Goal: Task Accomplishment & Management: Manage account settings

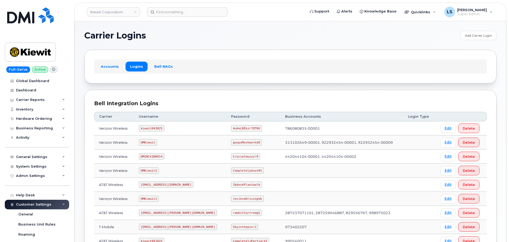
click at [232, 128] on code "4u4eL8Ekzr?DTHU" at bounding box center [246, 128] width 31 height 6
copy code "4u4eL8Ekzr?DTHU"
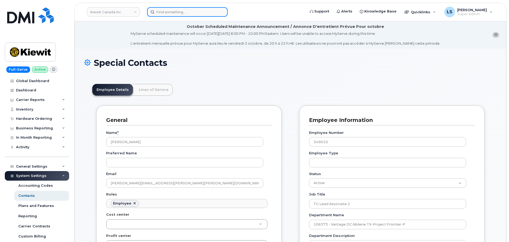
click at [171, 9] on input at bounding box center [187, 12] width 81 height 10
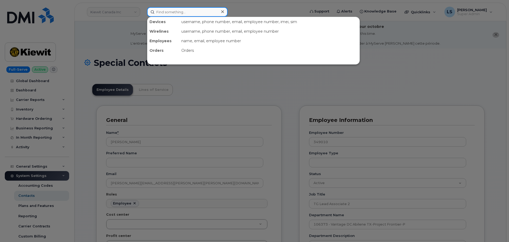
paste input "3466898294"
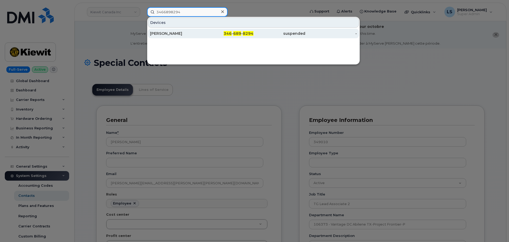
type input "3466898294"
click at [191, 33] on div "[PERSON_NAME]" at bounding box center [176, 33] width 52 height 5
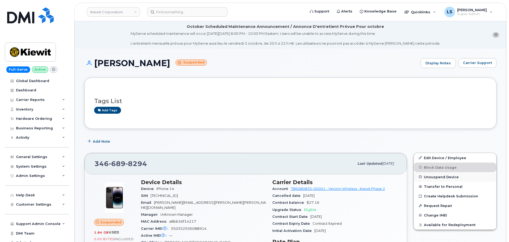
click at [443, 177] on span "Unsuspend Device" at bounding box center [441, 177] width 35 height 4
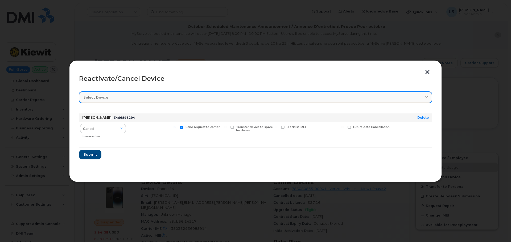
click at [257, 100] on link "Select device" at bounding box center [255, 97] width 353 height 11
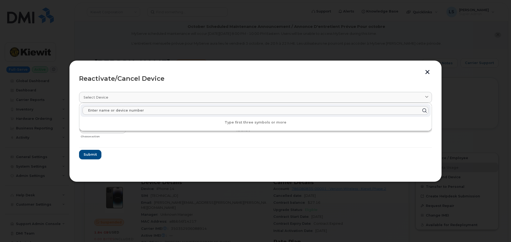
paste input "3466898294"
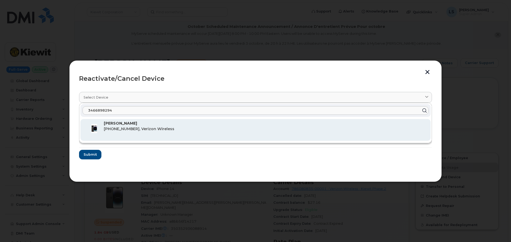
type input "3466898294"
click at [148, 126] on p "[PERSON_NAME]" at bounding box center [265, 124] width 322 height 6
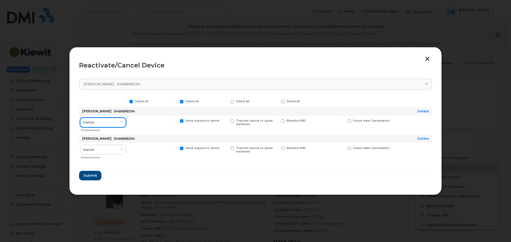
click at [118, 122] on select "Cancel Reactivate" at bounding box center [103, 123] width 46 height 10
drag, startPoint x: 118, startPoint y: 121, endPoint x: 124, endPoint y: 123, distance: 5.9
click at [118, 121] on select "Cancel Reactivate" at bounding box center [103, 123] width 46 height 10
click at [423, 113] on link "Delete" at bounding box center [422, 111] width 11 height 4
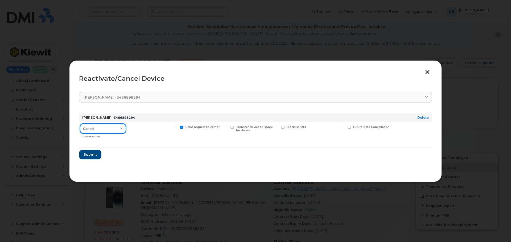
click at [98, 129] on select "Cancel Reactivate" at bounding box center [103, 129] width 46 height 10
select select "[object Object]"
click at [80, 124] on select "Cancel Reactivate" at bounding box center [103, 129] width 46 height 10
click at [85, 154] on span "Submit" at bounding box center [89, 154] width 13 height 5
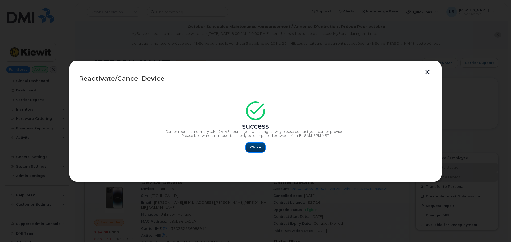
click at [255, 148] on span "Close" at bounding box center [255, 147] width 11 height 5
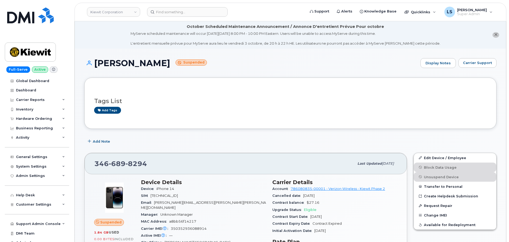
click at [197, 61] on small "Suspended" at bounding box center [191, 63] width 31 height 6
click at [221, 103] on h3 "Tags List" at bounding box center [290, 101] width 393 height 7
click at [444, 157] on link "Edit Device / Employee" at bounding box center [455, 158] width 82 height 10
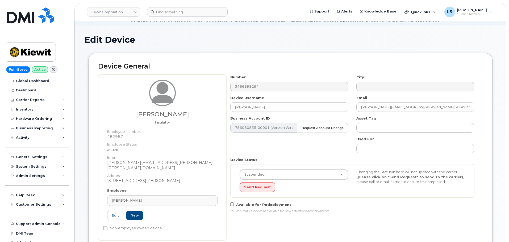
scroll to position [53, 0]
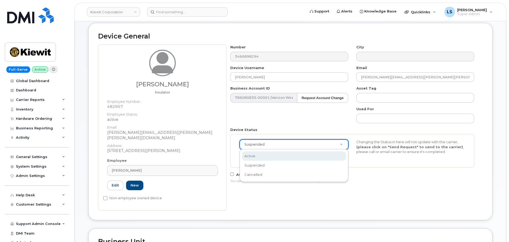
select select "active"
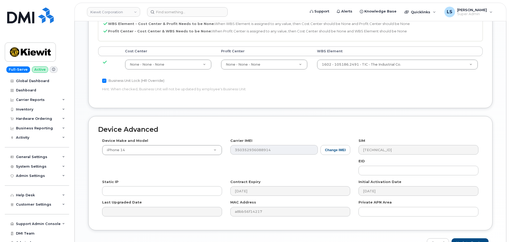
scroll to position [332, 0]
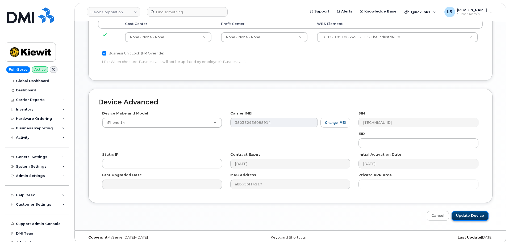
click at [475, 212] on input "Update Device" at bounding box center [470, 216] width 37 height 10
type input "Saving..."
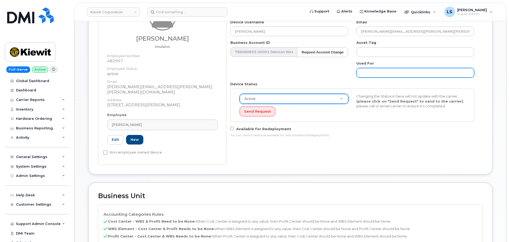
scroll to position [13, 0]
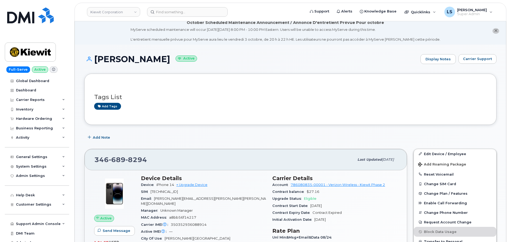
scroll to position [80, 0]
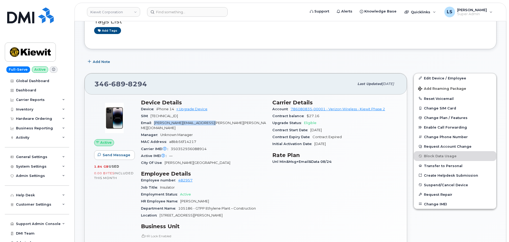
drag, startPoint x: 153, startPoint y: 122, endPoint x: 218, endPoint y: 125, distance: 64.9
click at [219, 125] on div "Email [PERSON_NAME][EMAIL_ADDRESS][PERSON_NAME][PERSON_NAME][DOMAIN_NAME]" at bounding box center [203, 126] width 125 height 12
copy span "[PERSON_NAME][EMAIL_ADDRESS][PERSON_NAME][PERSON_NAME][DOMAIN_NAME]"
